Goal: Information Seeking & Learning: Check status

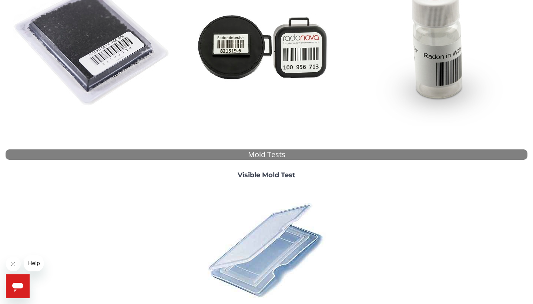
scroll to position [172, 0]
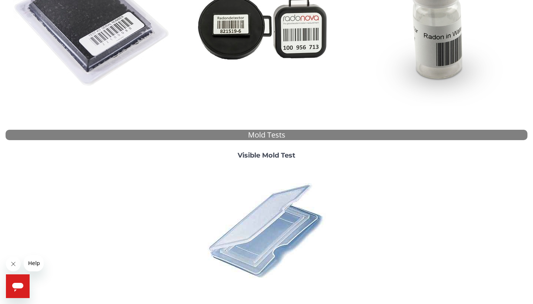
click at [280, 157] on strong "Visible Mold Test" at bounding box center [267, 155] width 58 height 8
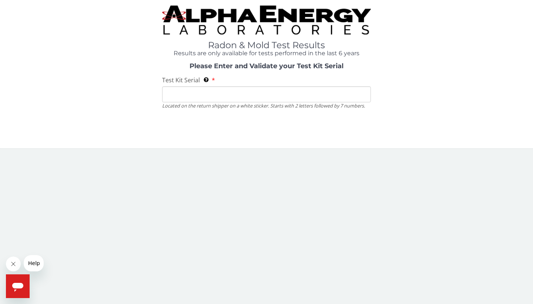
scroll to position [0, 0]
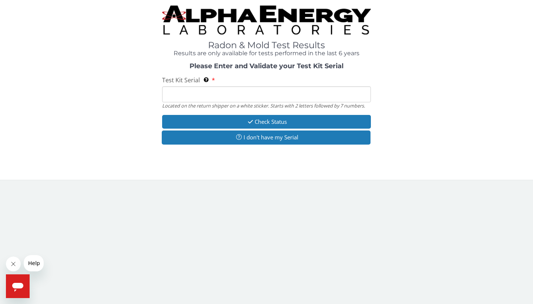
click at [277, 95] on input "Test Kit Serial Located on the return shipper on a white sticker. Starts with 2…" at bounding box center [266, 94] width 209 height 16
paste input "[URL][DOMAIN_NAME]"
type input "[URL][DOMAIN_NAME]"
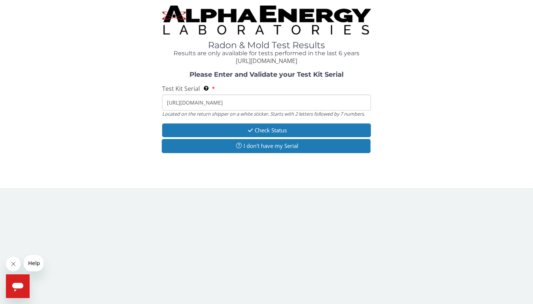
drag, startPoint x: 300, startPoint y: 101, endPoint x: 159, endPoint y: 100, distance: 141.1
click at [159, 100] on div "Please Enter and Validate your Test Kit Serial Test Kit Serial Located on the r…" at bounding box center [267, 113] width 522 height 84
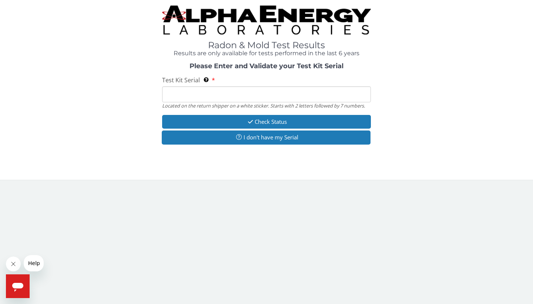
paste input "163381"
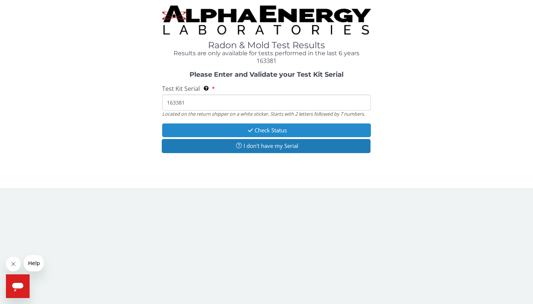
click at [272, 129] on button "Check Status" at bounding box center [266, 130] width 209 height 14
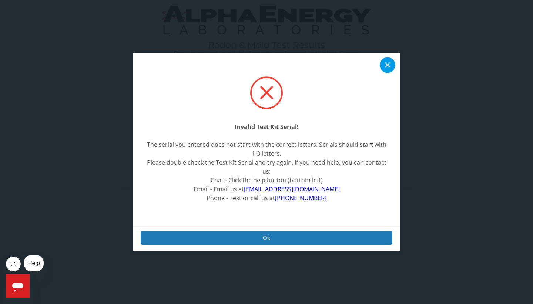
click at [386, 66] on icon at bounding box center [387, 65] width 9 height 9
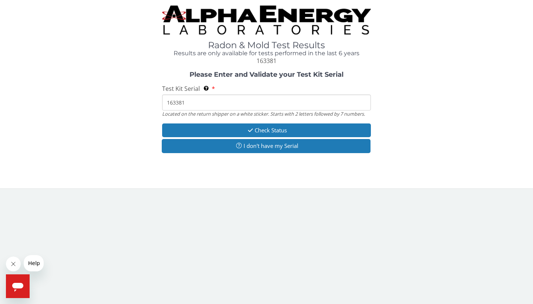
click at [253, 100] on input "163381" at bounding box center [266, 102] width 209 height 16
type input "1"
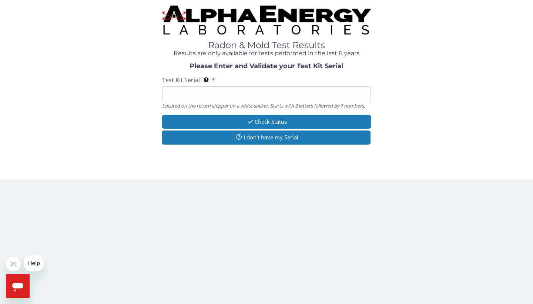
paste input "ML100106"
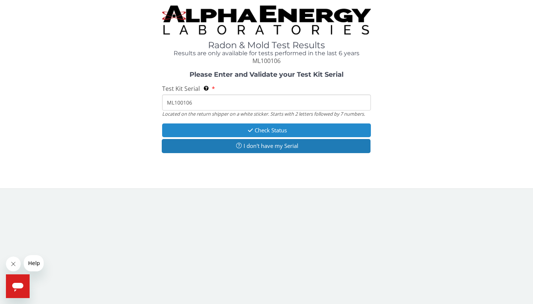
type input "ML100106"
click at [211, 130] on button "Check Status" at bounding box center [266, 130] width 209 height 14
